Goal: Transaction & Acquisition: Purchase product/service

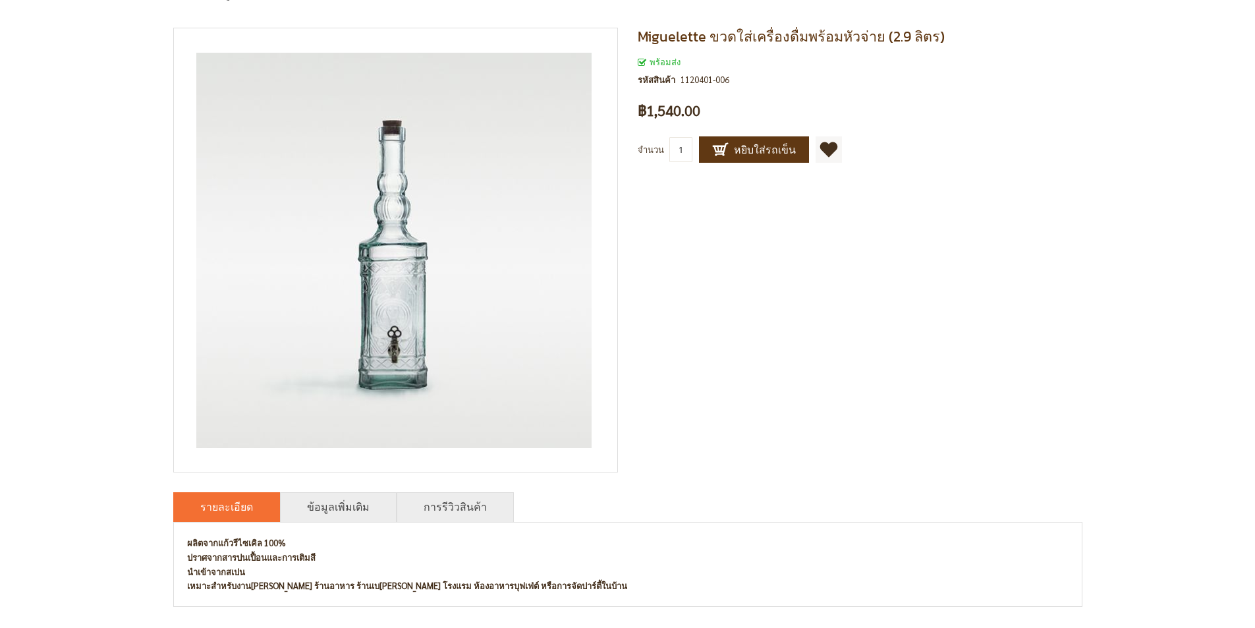
scroll to position [365, 0]
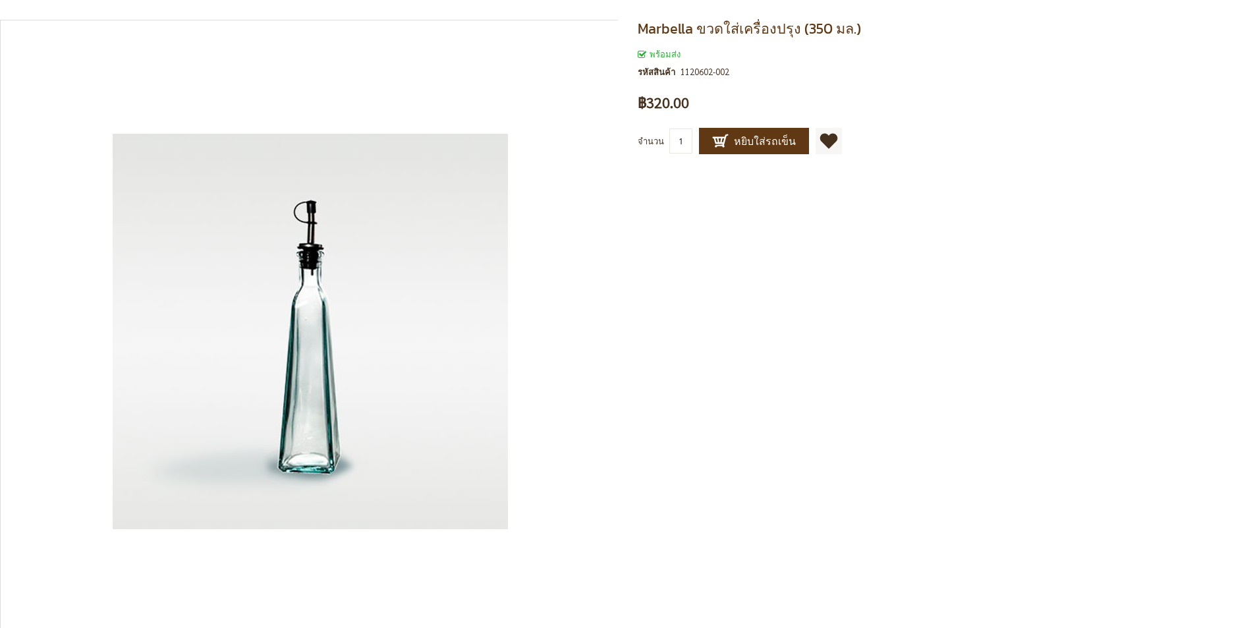
click at [675, 17] on div "Marbella ขวดใส่เครื่องปรุง (350 มล.) พร้อมส่ง รหัสสินค้า 1120602-002 เป็นคนแรกท…" at bounding box center [627, 326] width 1275 height 633
click at [673, 15] on div "Marbella ขวดใส่เครื่องปรุง (350 มล.) พร้อมส่ง รหัสสินค้า 1120602-002 เป็นคนแรกท…" at bounding box center [627, 326] width 1275 height 633
click at [744, 142] on span "หยิบใส่รถเข็น" at bounding box center [754, 141] width 84 height 16
